Goal: Check status: Check status

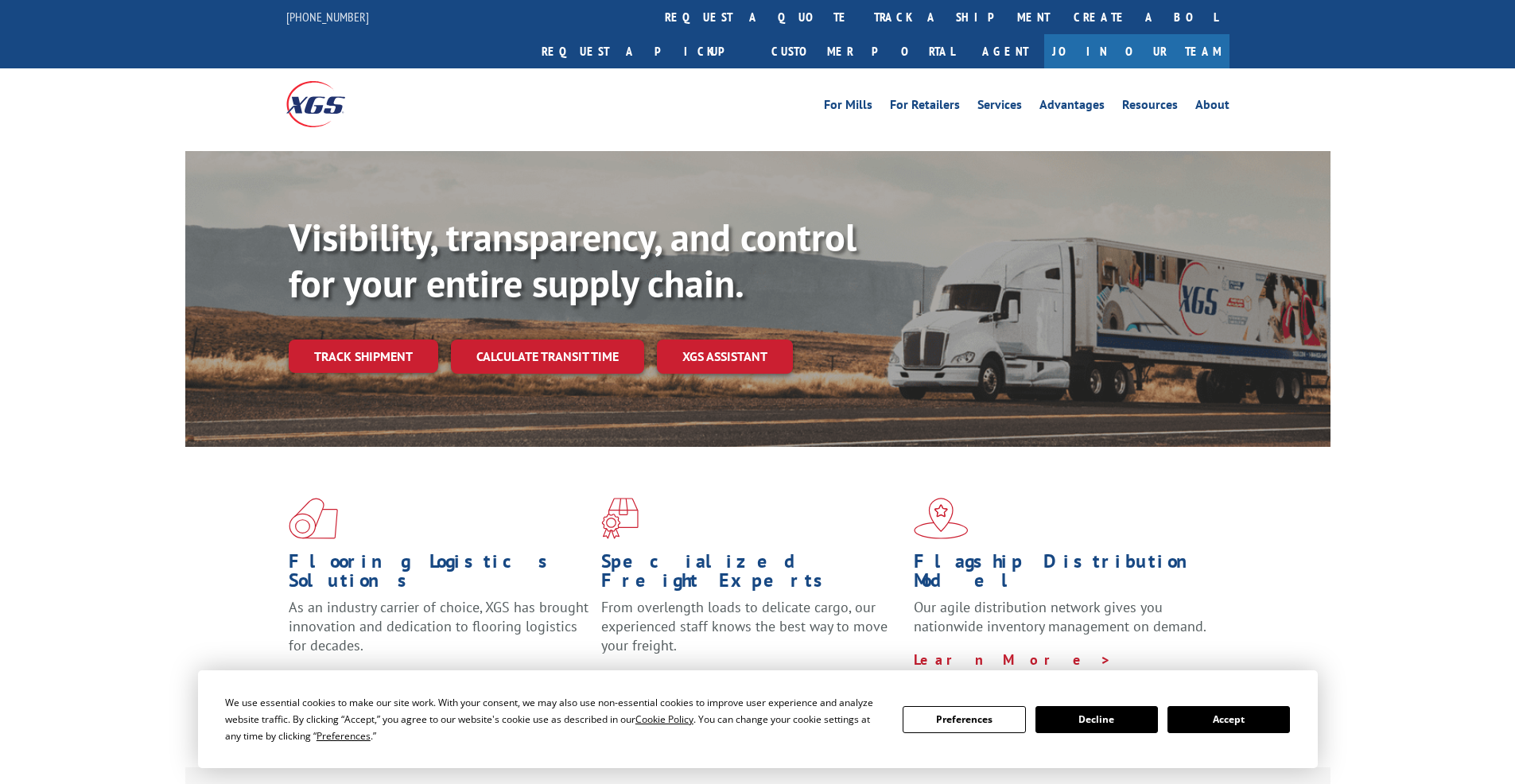
click at [1065, 617] on div "Flagship Distribution Model Our agile distribution network gives you nationwide…" at bounding box center [1069, 592] width 312 height 190
click at [741, 498] on span at bounding box center [757, 518] width 312 height 41
click at [507, 498] on span at bounding box center [445, 518] width 312 height 41
click at [350, 339] on link "Track shipment" at bounding box center [364, 356] width 150 height 33
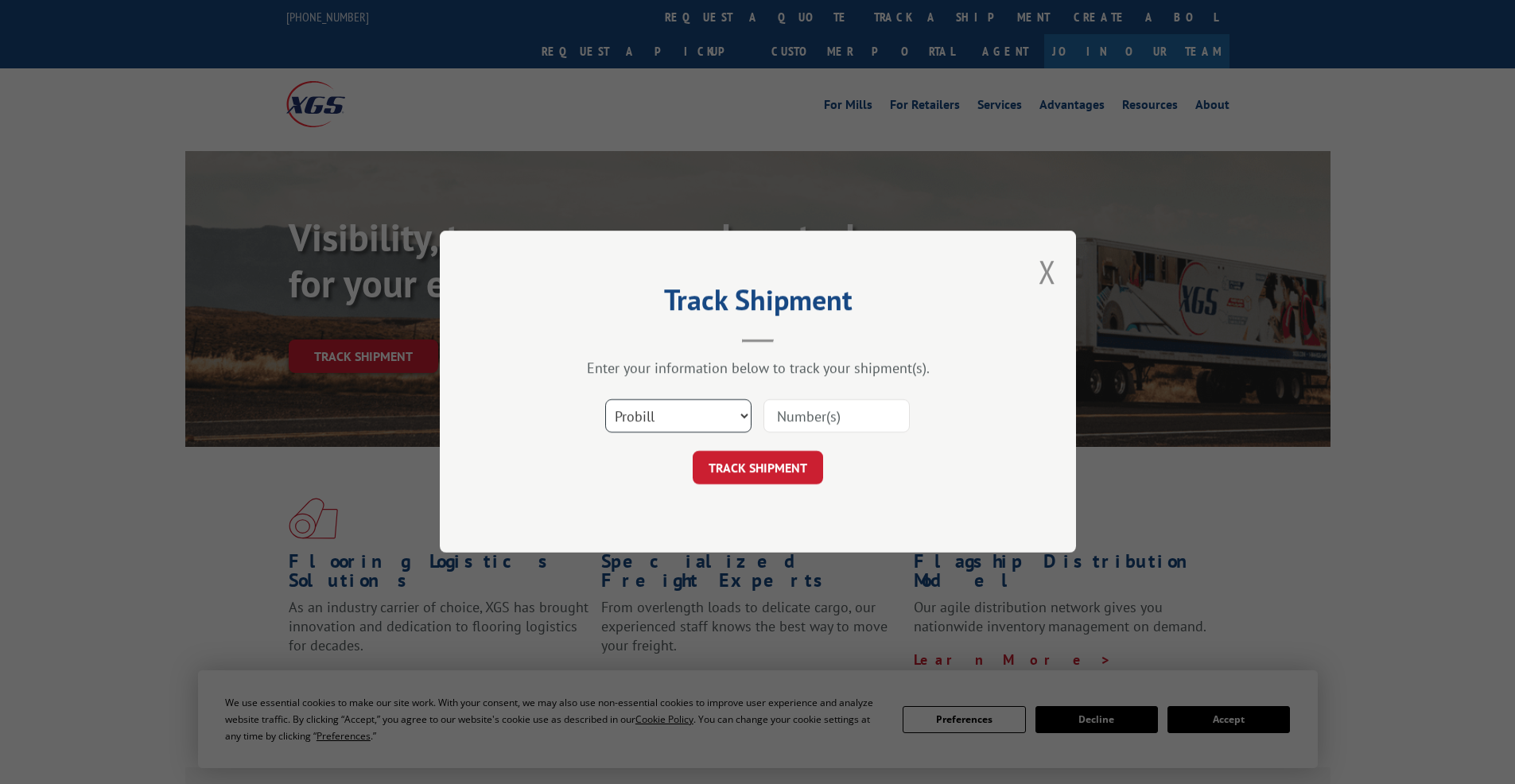
select select "po"
click at [605, 400] on select "Select category... Probill BOL PO" at bounding box center [678, 416] width 146 height 33
click at [810, 416] on input at bounding box center [837, 416] width 146 height 33
type input "297491347"
click at [779, 476] on button "TRACK SHIPMENT" at bounding box center [758, 468] width 130 height 33
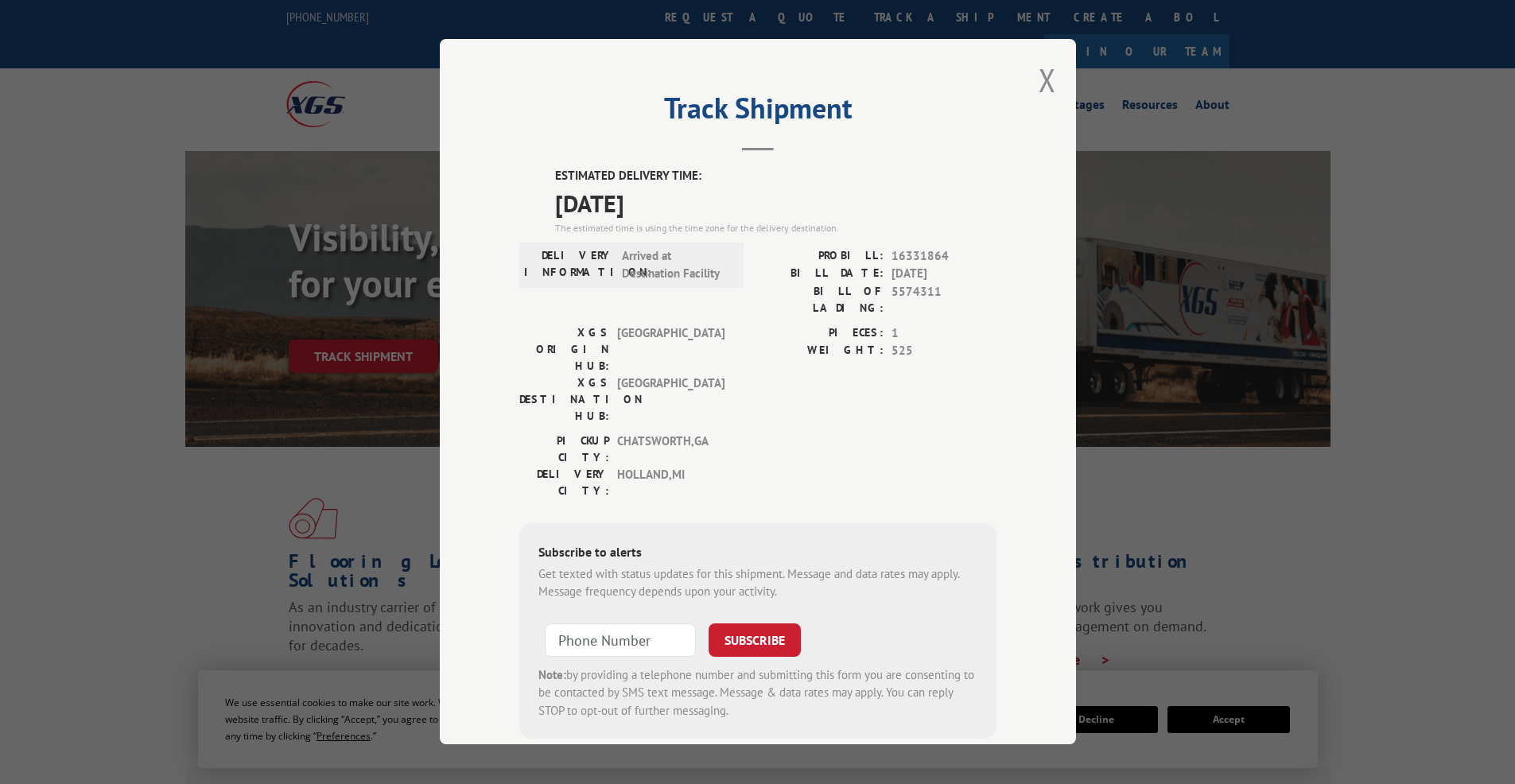
click at [774, 433] on div "PICKUP CITY: [GEOGRAPHIC_DATA] , [GEOGRAPHIC_DATA]: [GEOGRAPHIC_DATA] , [GEOGRA…" at bounding box center [758, 470] width 477 height 75
click at [763, 367] on div "PIECES: 1 WEIGHT: 525" at bounding box center [877, 377] width 238 height 108
click at [1038, 84] on button "Close modal" at bounding box center [1047, 79] width 18 height 42
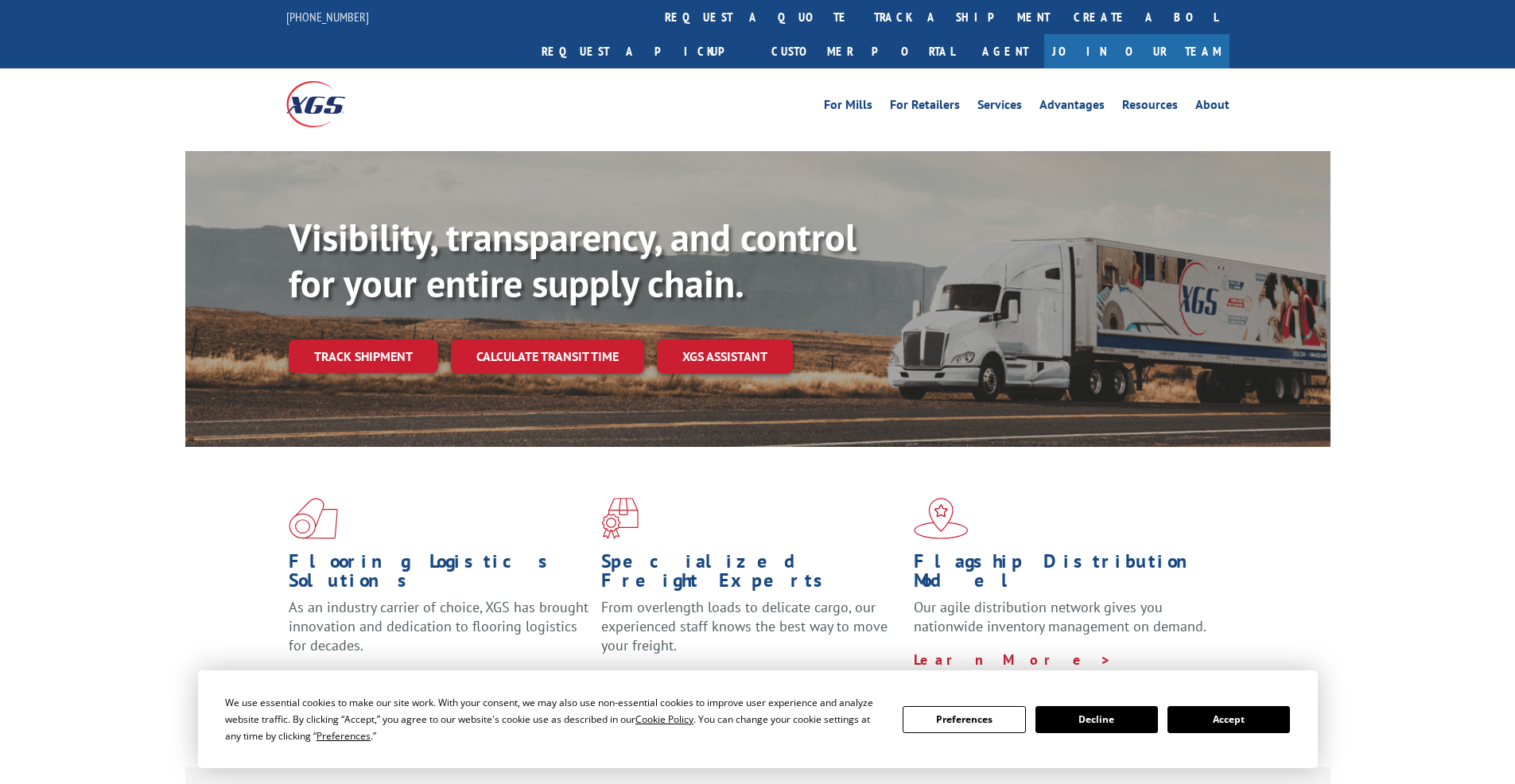
click at [380, 22] on div "[PHONE_NUMBER] request a quote track a shipment Create a BOL Request a pickup C…" at bounding box center [757, 34] width 943 height 68
drag, startPoint x: 1127, startPoint y: 650, endPoint x: 1089, endPoint y: 661, distance: 39.6
click at [1127, 650] on div "Flooring Logistics Solutions As an industry carrier of choice, XGS has brought …" at bounding box center [757, 592] width 1145 height 292
click at [378, 339] on link "Track shipment" at bounding box center [364, 356] width 150 height 33
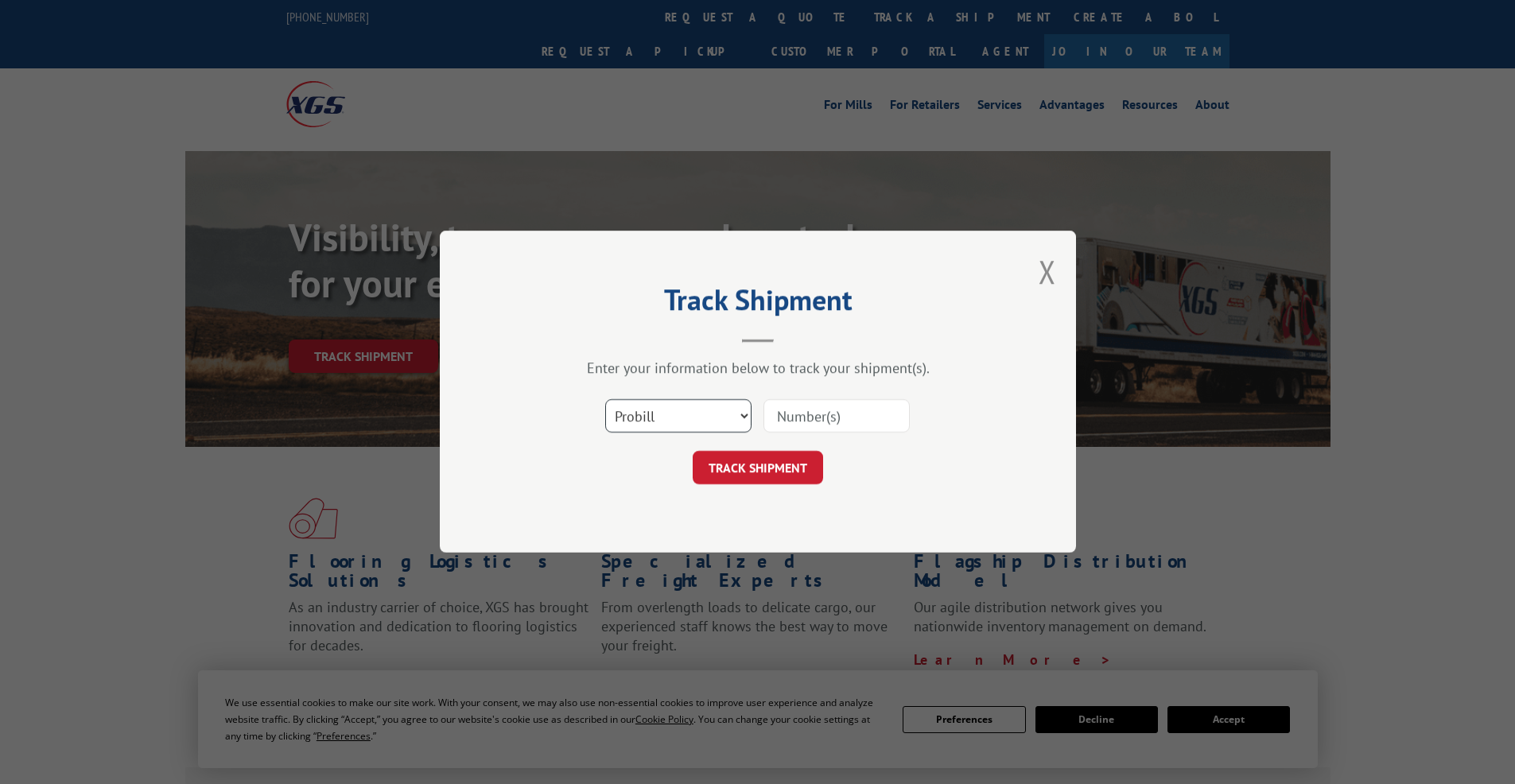
select select "po"
click at [605, 400] on select "Select category... Probill BOL PO" at bounding box center [678, 416] width 146 height 33
drag, startPoint x: 736, startPoint y: 415, endPoint x: 699, endPoint y: 415, distance: 37.0
click at [699, 415] on select "Select category... Probill BOL PO" at bounding box center [678, 416] width 146 height 33
click at [797, 420] on input at bounding box center [837, 416] width 146 height 33
